Goal: Information Seeking & Learning: Find specific page/section

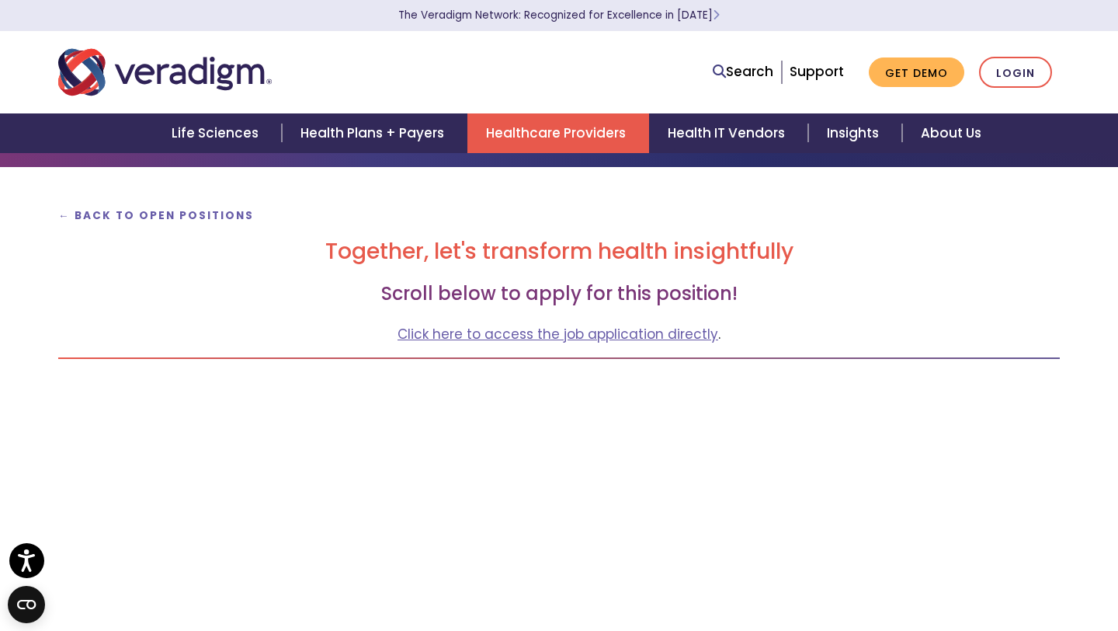
scroll to position [75, 0]
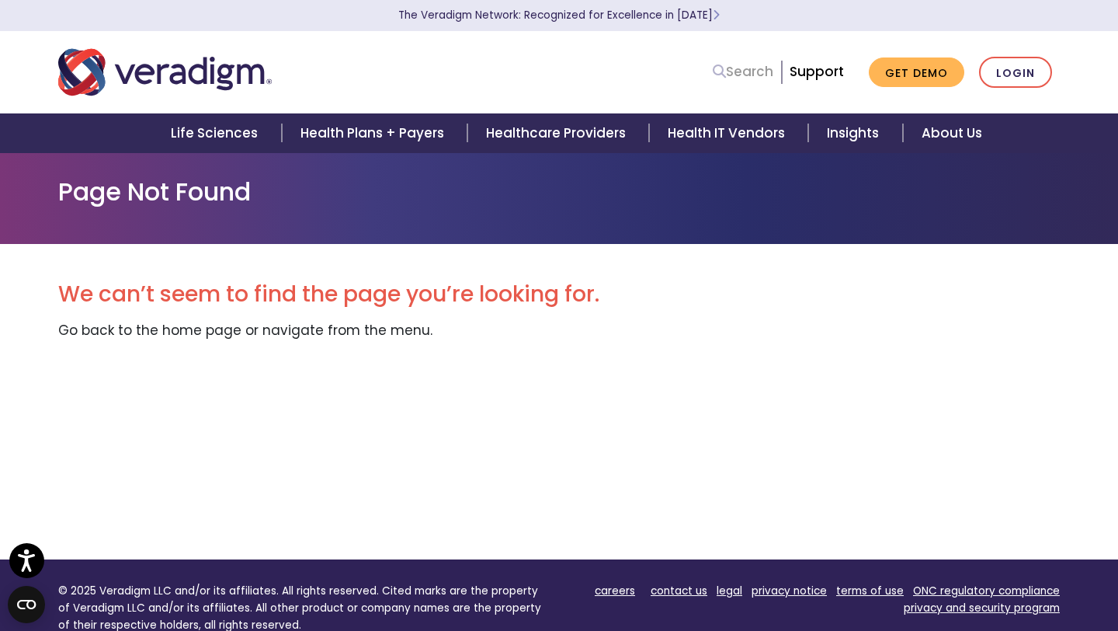
click at [726, 75] on icon at bounding box center [719, 70] width 13 height 13
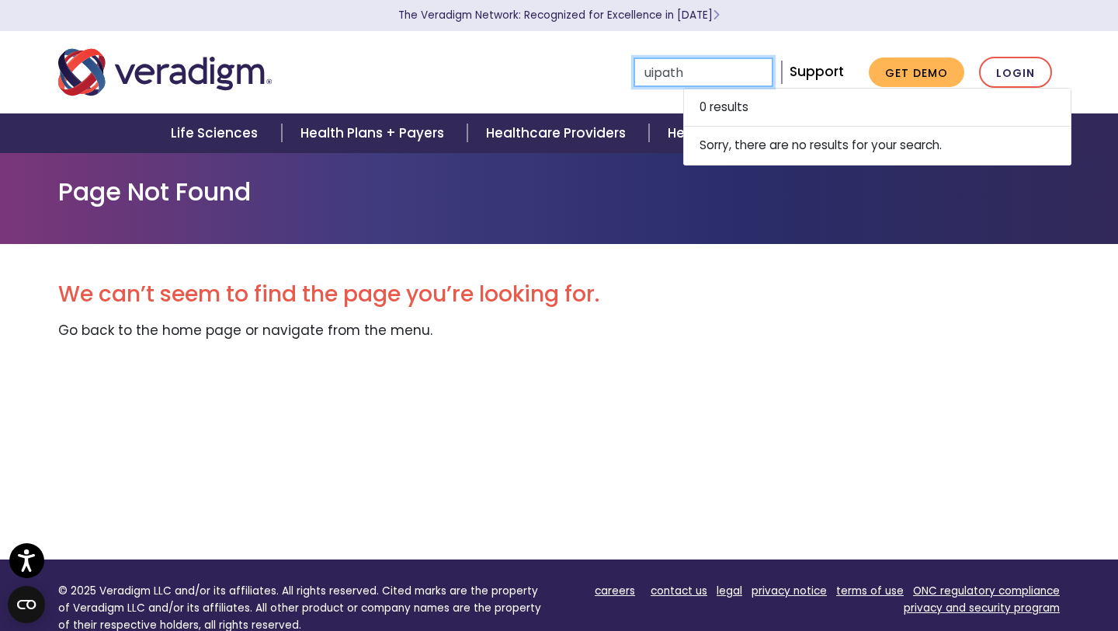
type input "uipath"
click at [499, 360] on div "We can’t seem to find the page you’re looking for. Go back to the home page or …" at bounding box center [559, 401] width 1002 height 315
